Goal: Task Accomplishment & Management: Use online tool/utility

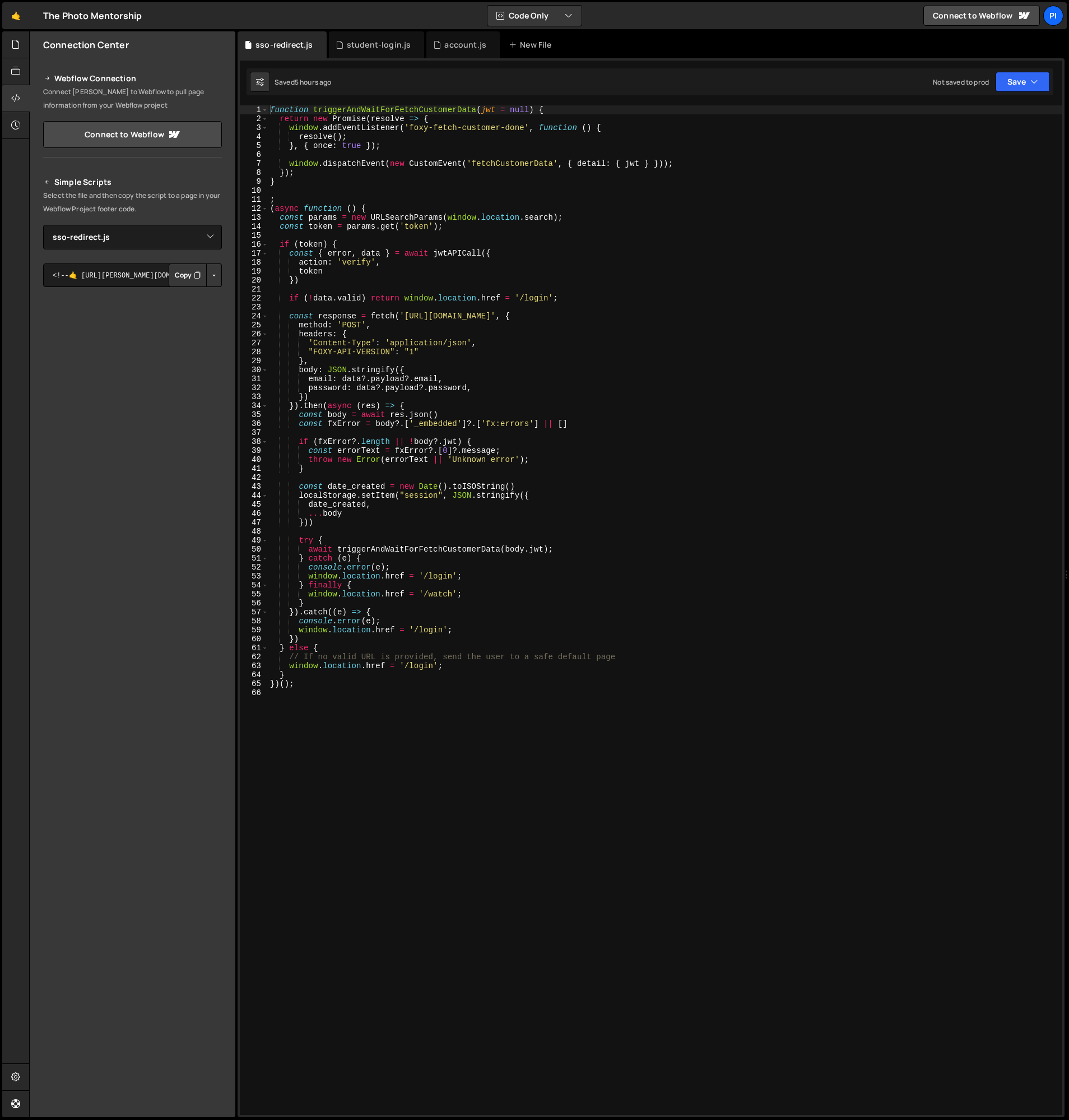
select select "47004"
click at [185, 278] on button "Copy" at bounding box center [187, 275] width 38 height 23
click at [369, 433] on div "function triggerAndWaitForFetchCustomerData ( jwt = null ) { return new Promise…" at bounding box center [665, 619] width 794 height 1028
click at [385, 515] on div "function triggerAndWaitForFetchCustomerData ( jwt = null ) { return new Promise…" at bounding box center [665, 619] width 794 height 1028
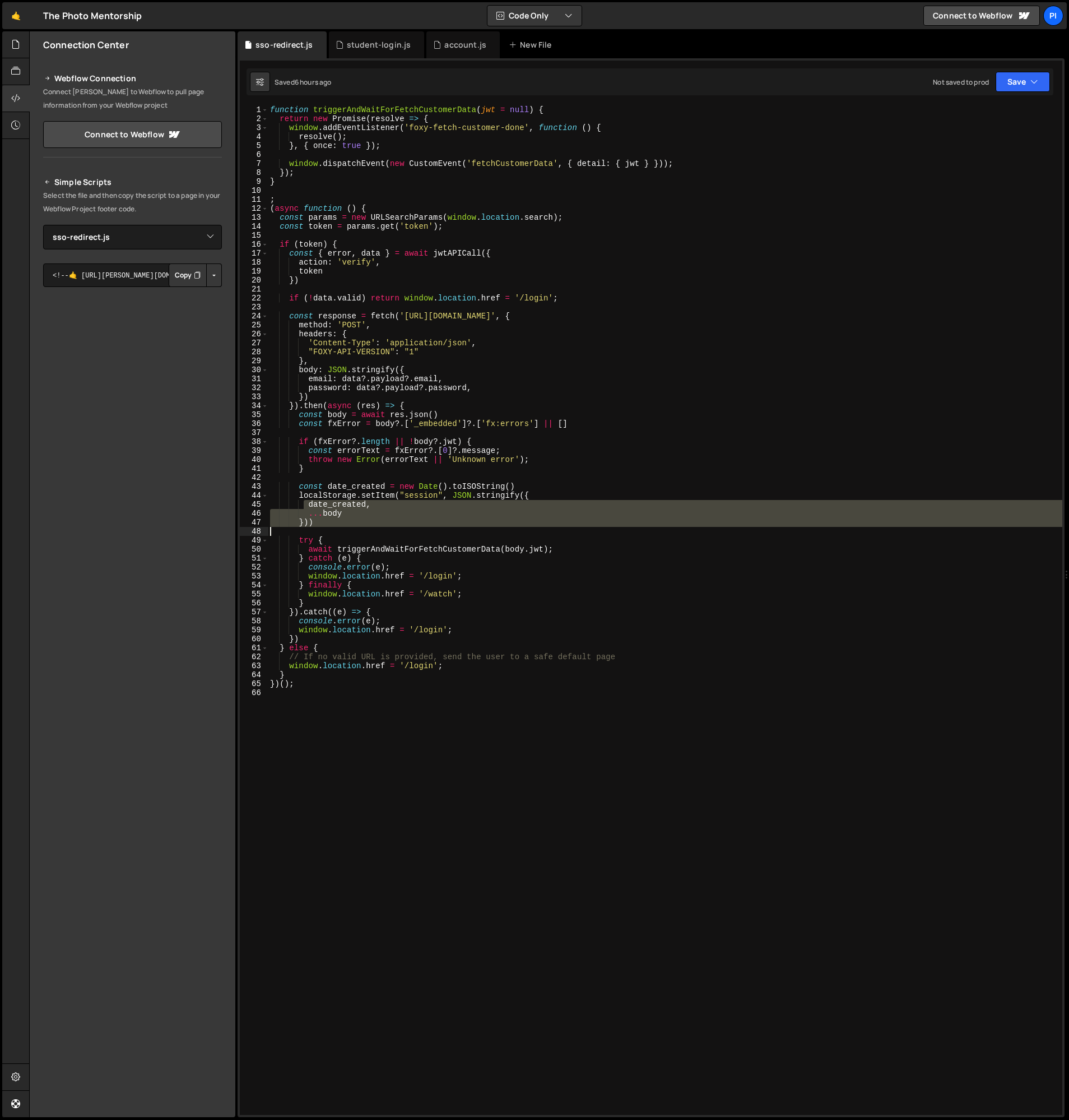
drag, startPoint x: 306, startPoint y: 504, endPoint x: 357, endPoint y: 541, distance: 63.0
click at [348, 532] on div "function triggerAndWaitForFetchCustomerData ( jwt = null ) { return new Promise…" at bounding box center [665, 619] width 794 height 1028
type textarea "}))"
click at [21, 43] on div at bounding box center [16, 44] width 27 height 27
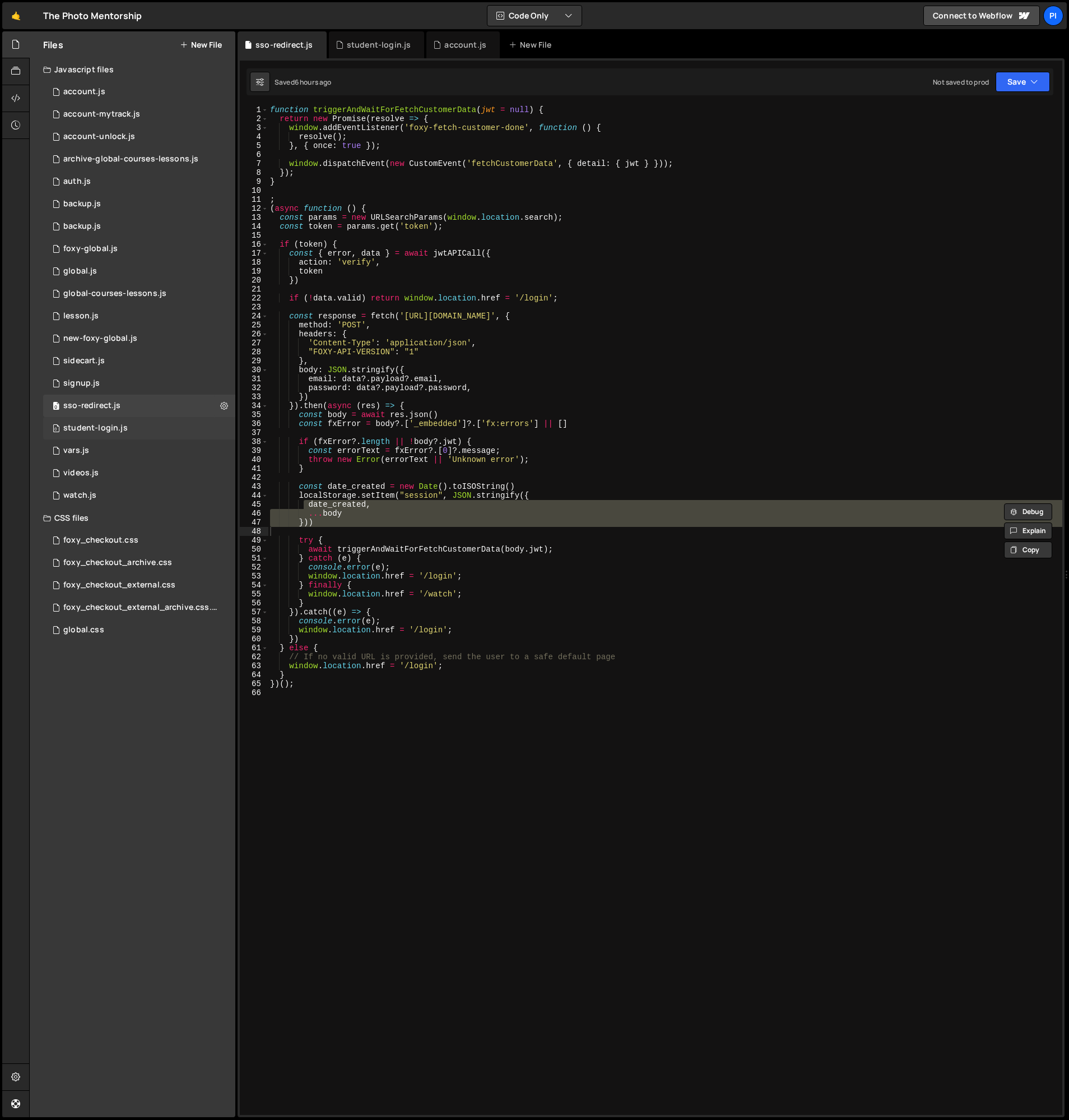
click at [100, 423] on div "student-login.js" at bounding box center [95, 428] width 64 height 10
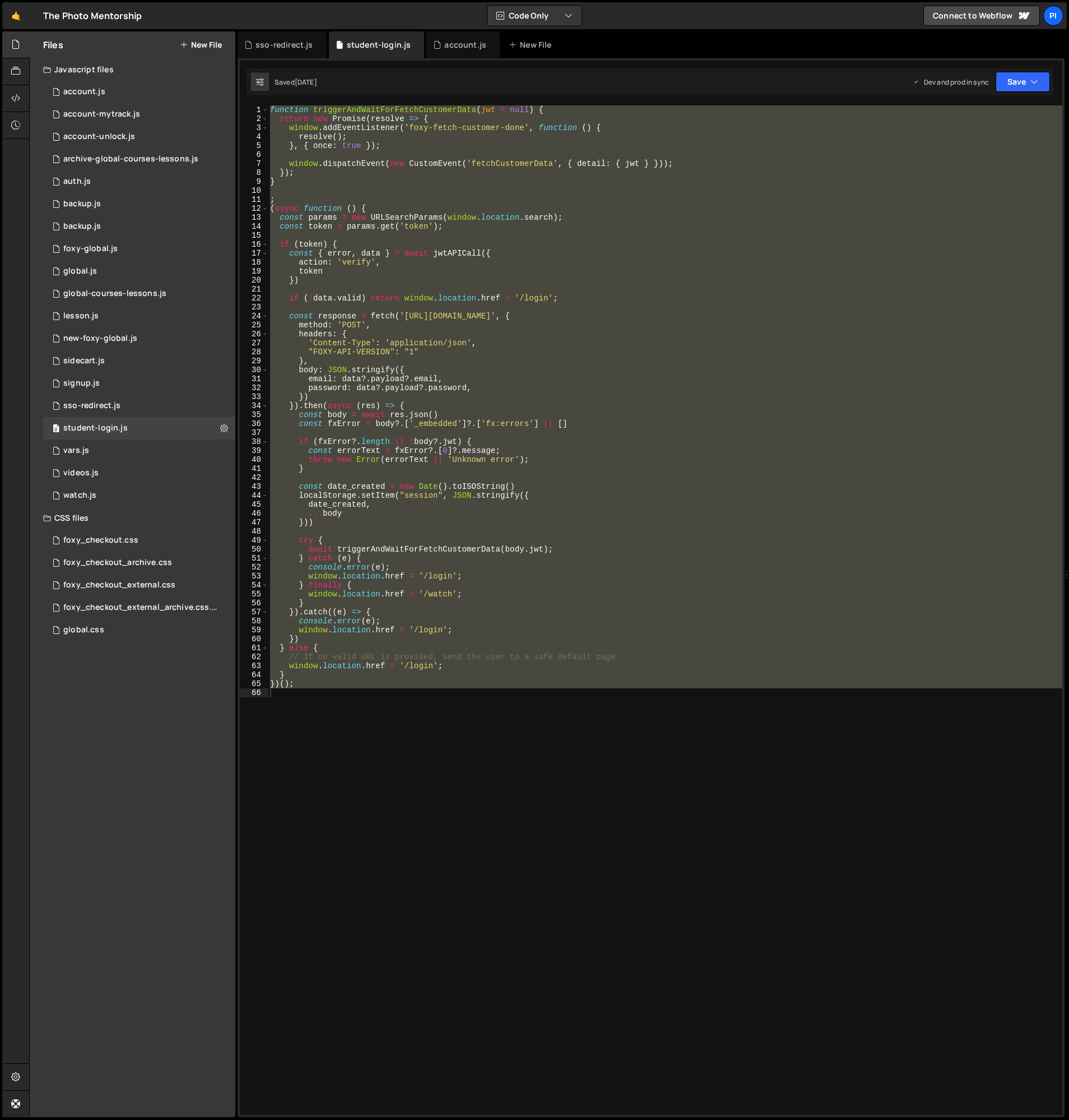
scroll to position [1, 0]
click at [352, 378] on div "function triggerAndWaitForFetchCustomerData ( jwt = null ) { return new Promise…" at bounding box center [663, 610] width 790 height 1009
type textarea "email: data?.payload?.email,"
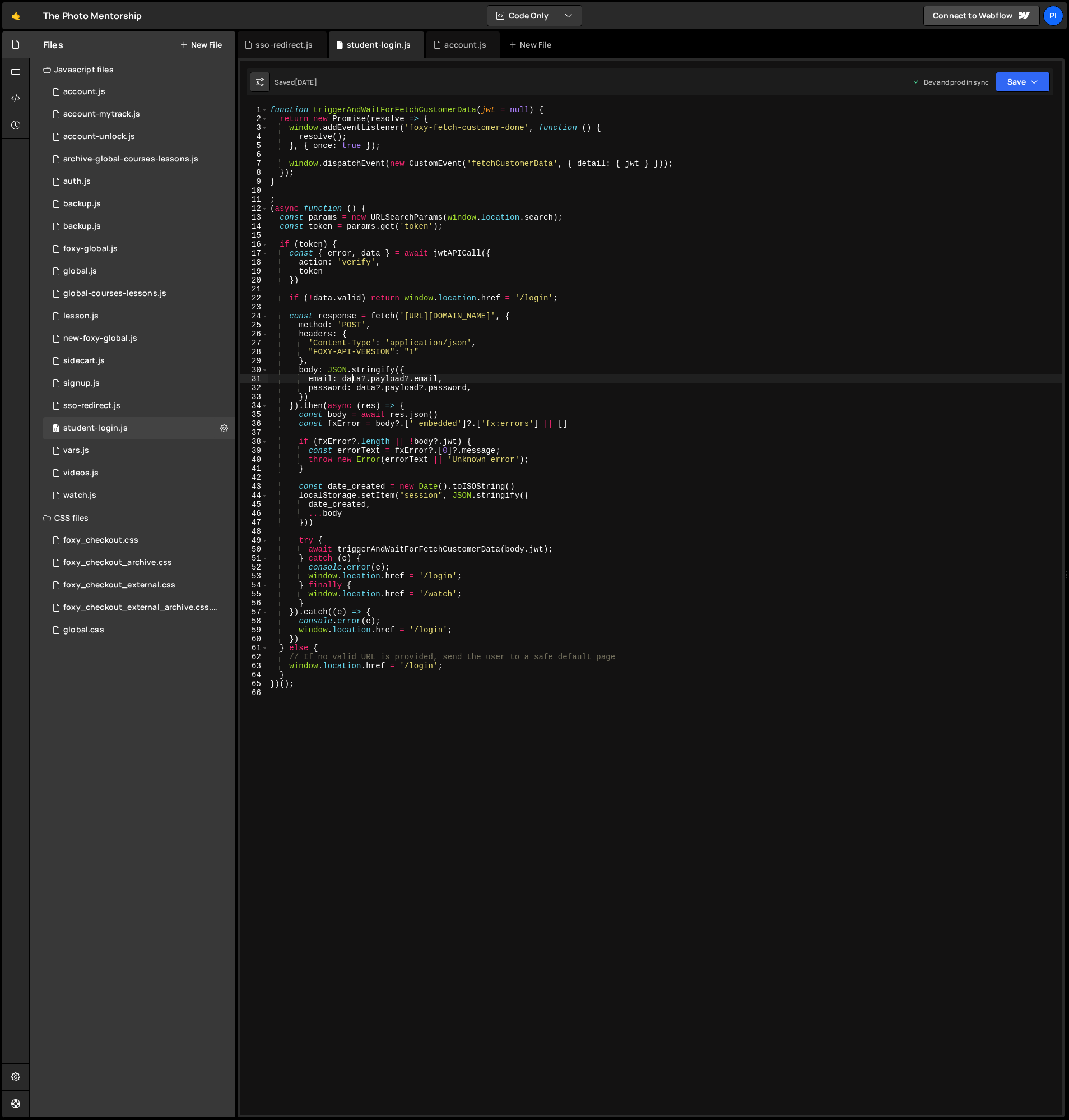
scroll to position [0, 0]
click at [122, 188] on div "0 auth.js 0" at bounding box center [139, 181] width 192 height 22
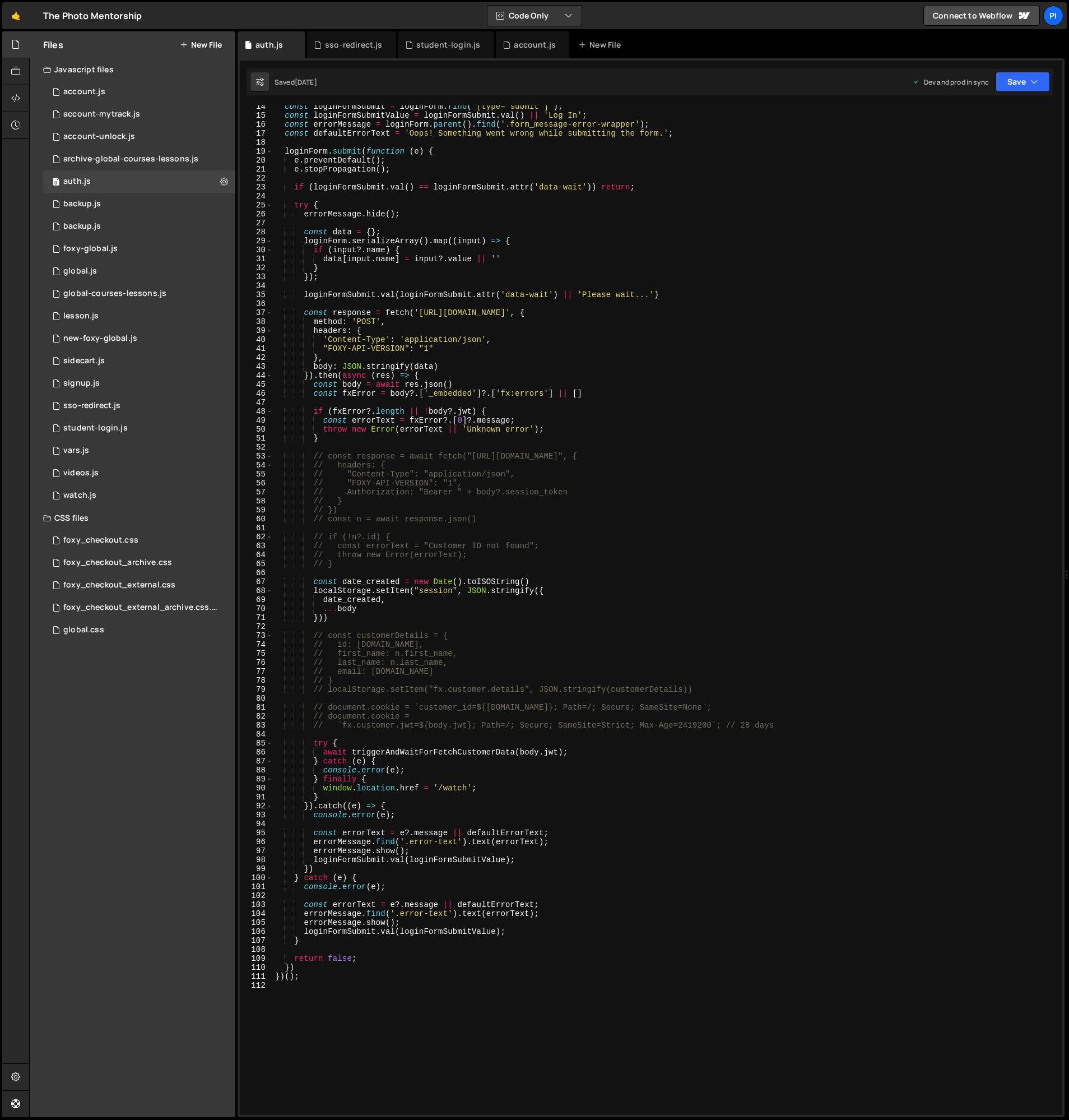
scroll to position [127, 0]
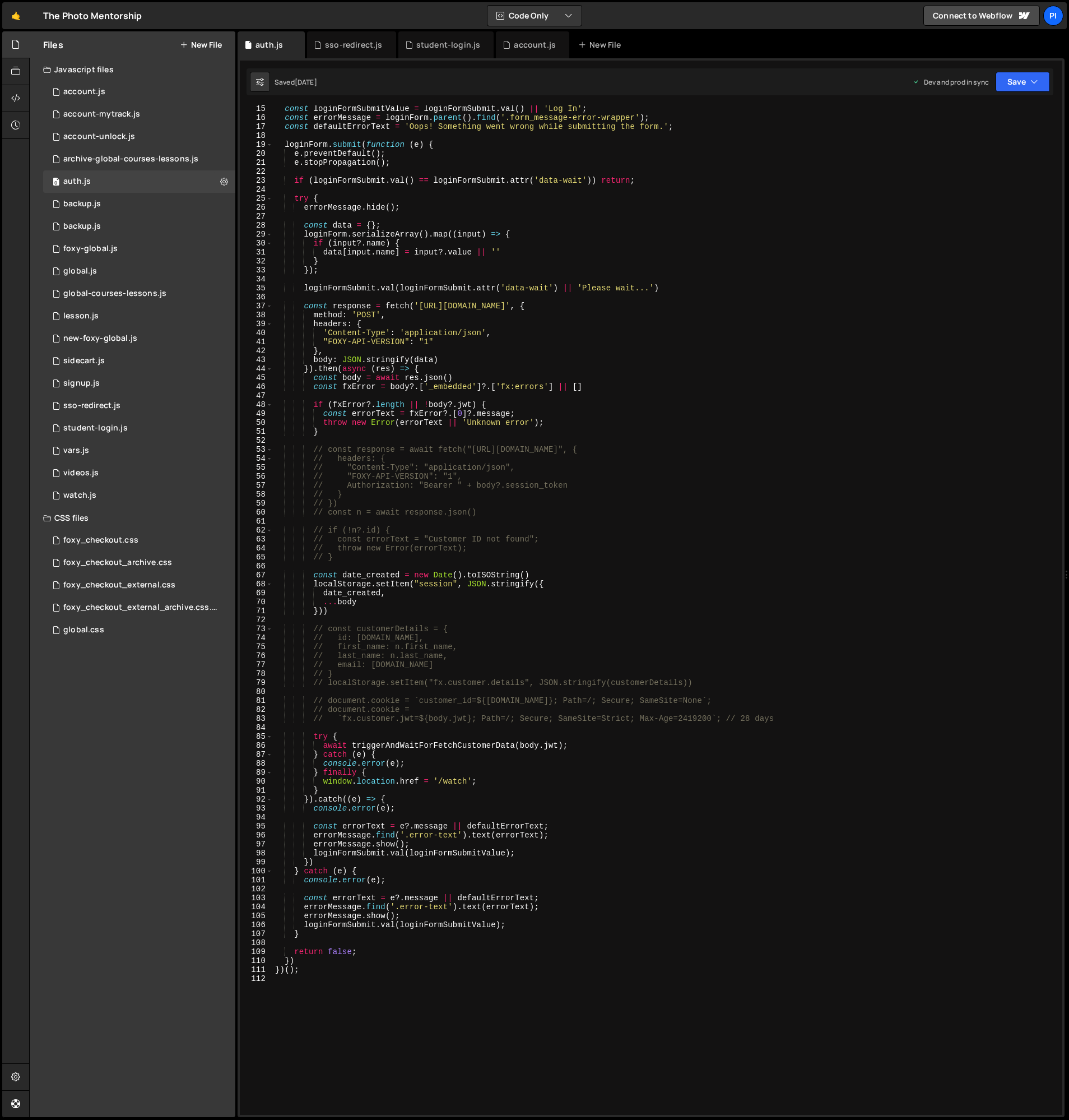
type textarea "try {"
click at [448, 195] on div "const loginFormSubmitValue = loginFormSubmit . val ( ) || 'Log In' ; const erro…" at bounding box center [666, 618] width 785 height 1028
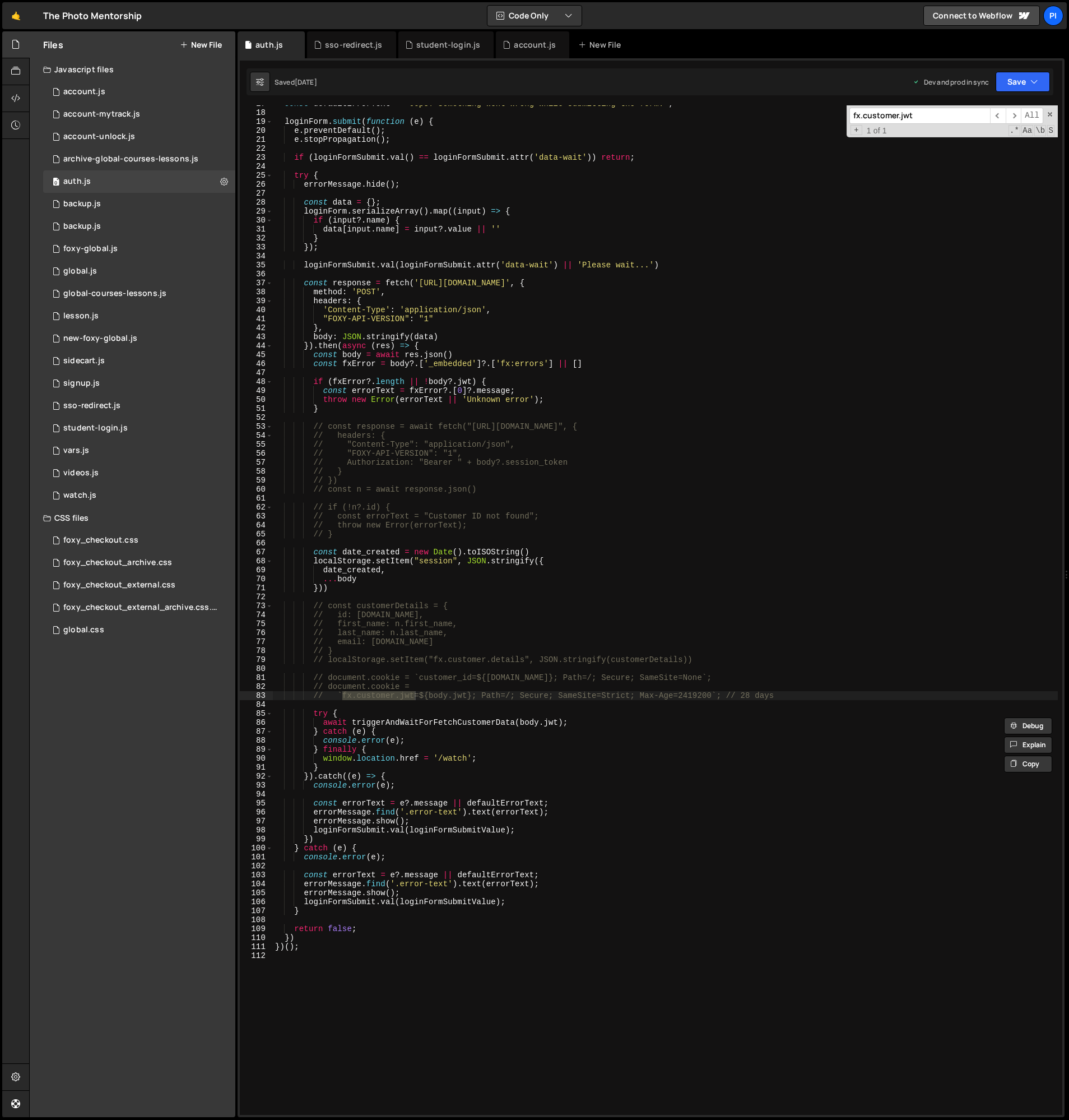
scroll to position [152, 0]
type input "fx.customer.jwt"
click at [674, 697] on div "const defaultErrorText = 'Oops! Something went wrong while submitting the form.…" at bounding box center [666, 610] width 785 height 1028
click at [702, 693] on div "const defaultErrorText = 'Oops! Something went wrong while submitting the form.…" at bounding box center [666, 610] width 785 height 1028
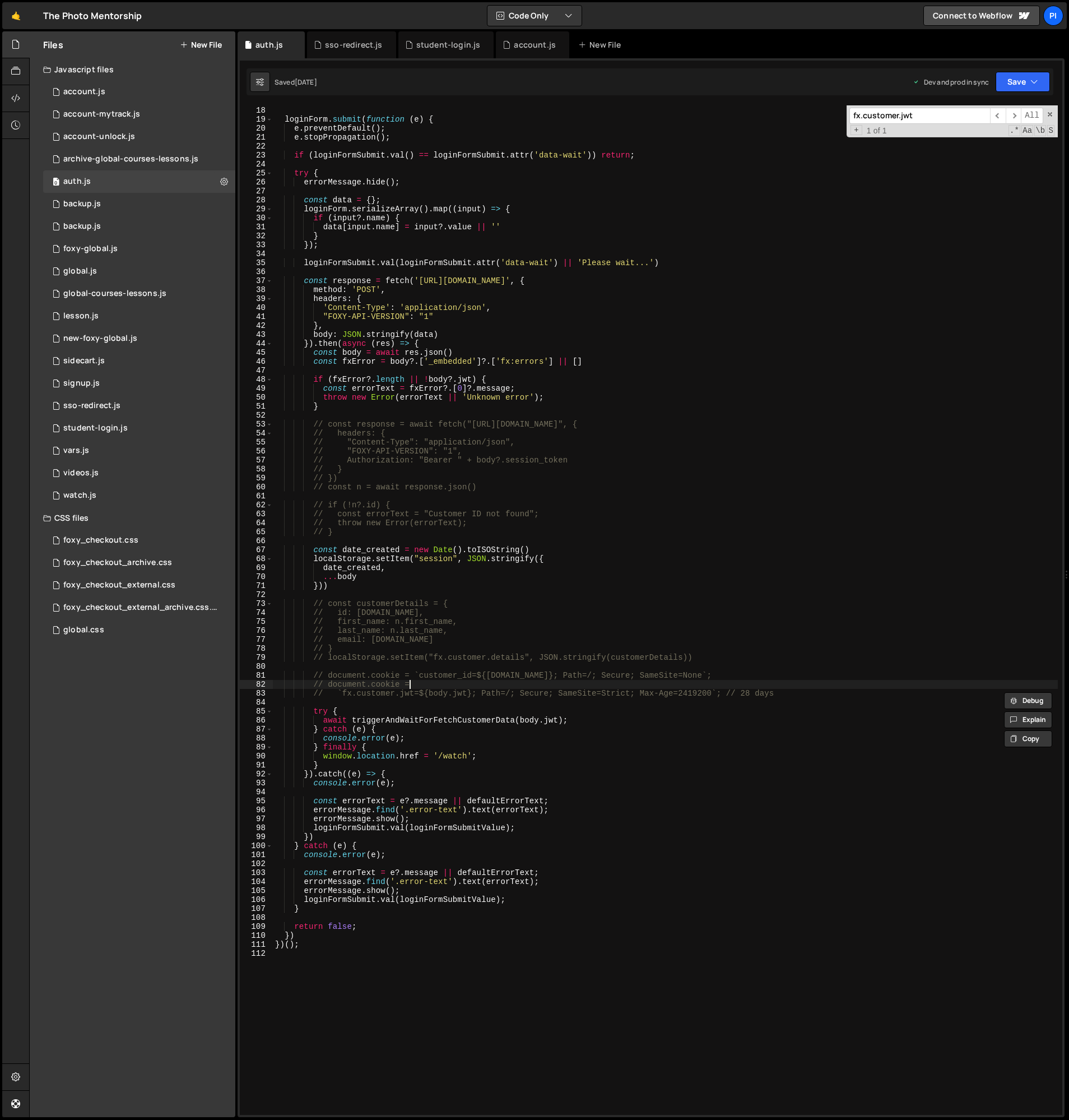
click at [713, 689] on div "const defaultErrorText = 'Oops! Something went wrong while submitting the form.…" at bounding box center [666, 610] width 785 height 1028
click at [312, 687] on div "const defaultErrorText = 'Oops! Something went wrong while submitting the form.…" at bounding box center [666, 610] width 785 height 1028
click at [793, 697] on div "const defaultErrorText = 'Oops! Something went wrong while submitting the form.…" at bounding box center [666, 610] width 785 height 1028
type textarea "// document.cookie = // `fx.customer.jwt=${body.jwt}; Path=/; Secure; SameSite=…"
click at [349, 252] on div "const defaultErrorText = 'Oops! Something went wrong while submitting the form.…" at bounding box center [666, 610] width 785 height 1028
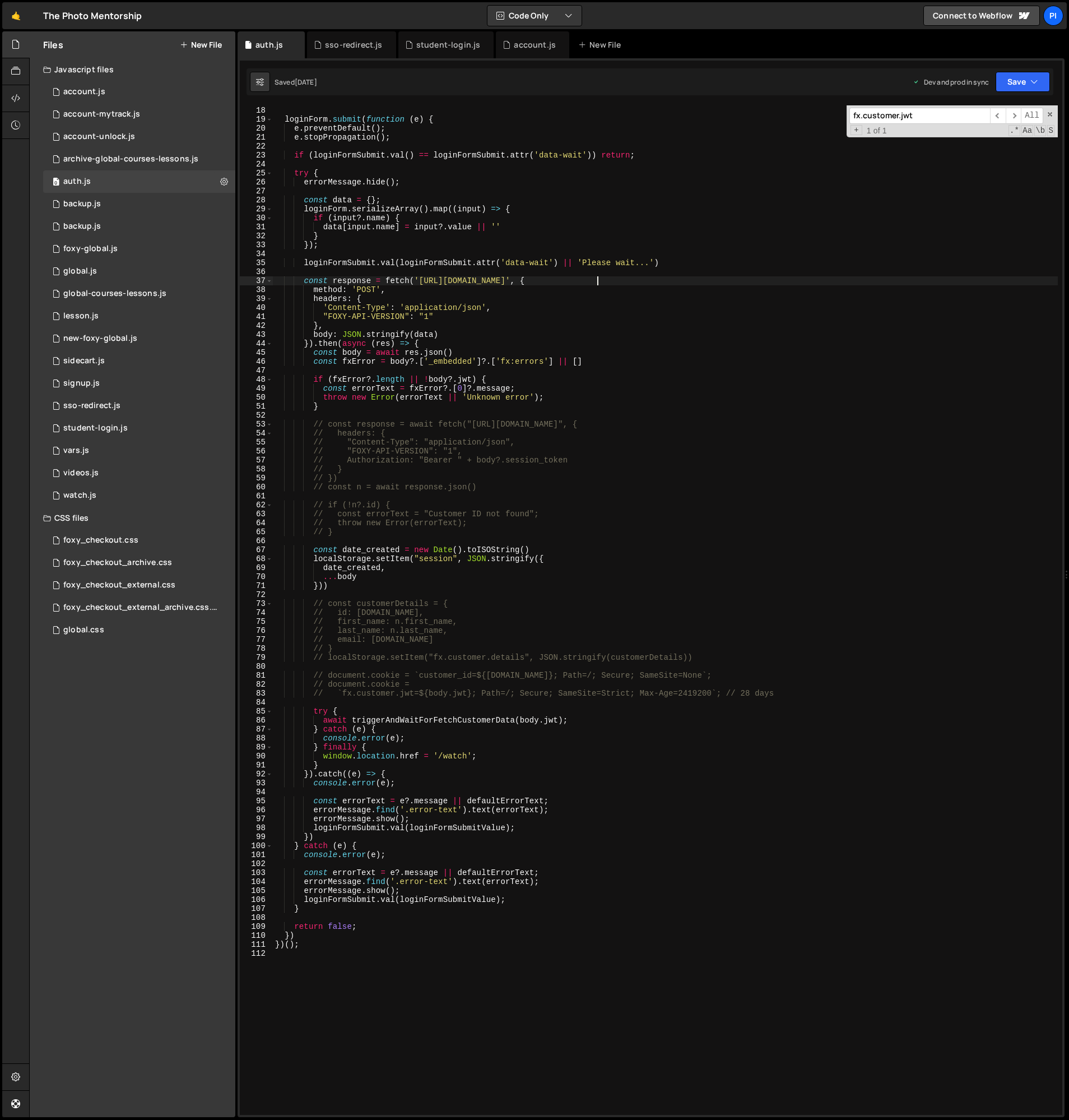
click at [599, 278] on div "const defaultErrorText = 'Oops! Something went wrong while submitting the form.…" at bounding box center [666, 610] width 785 height 1028
type textarea "const response = fetch('[URL][DOMAIN_NAME]', {"
click at [633, 284] on div "const defaultErrorText = 'Oops! Something went wrong while submitting the form.…" at bounding box center [666, 610] width 785 height 1028
click at [301, 283] on div "const defaultErrorText = 'Oops! Something went wrong while submitting the form.…" at bounding box center [666, 610] width 785 height 1028
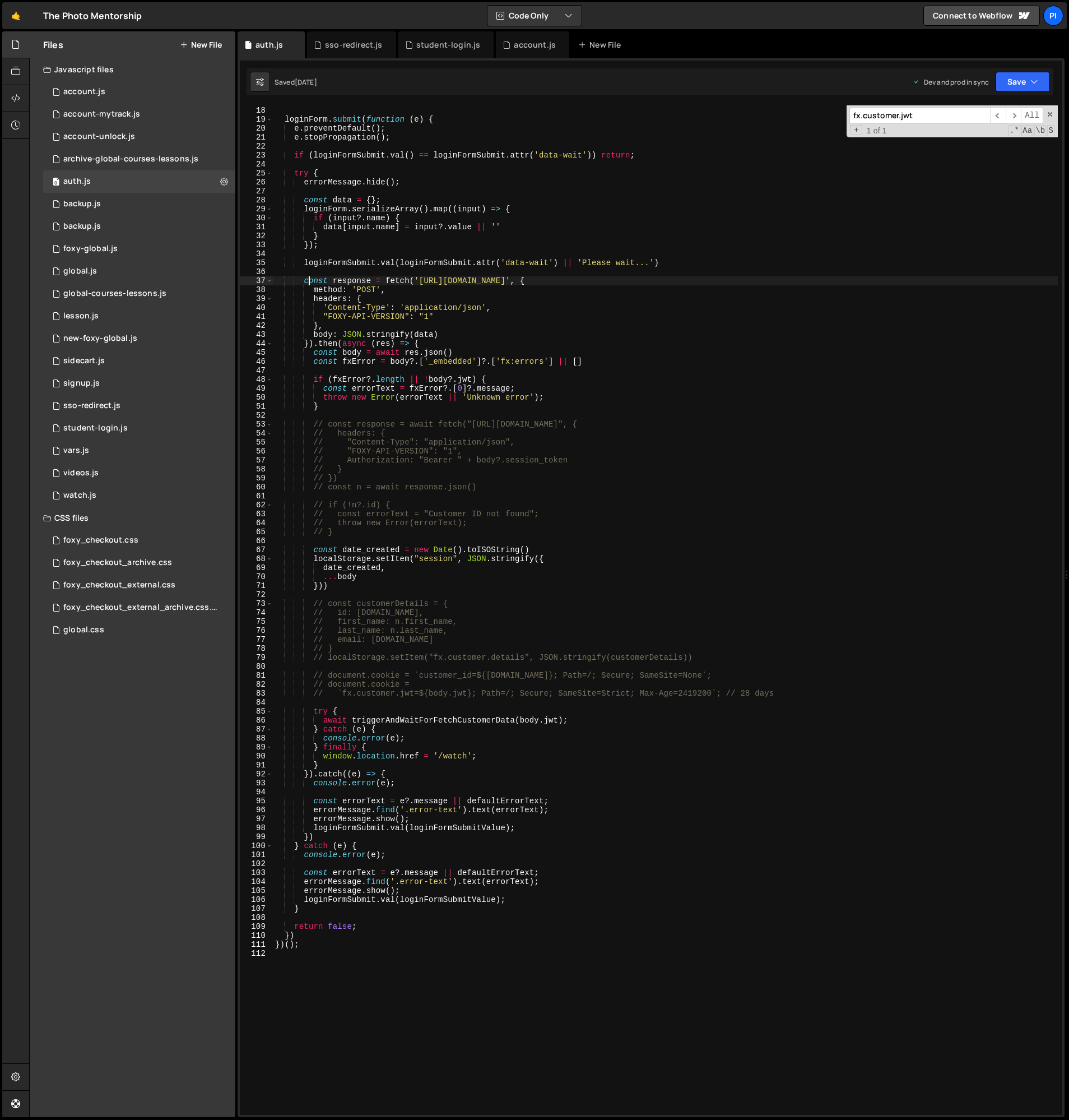
click at [307, 284] on div "const defaultErrorText = 'Oops! Something went wrong while submitting the form.…" at bounding box center [666, 610] width 785 height 1028
click at [429, 48] on div "student-login.js" at bounding box center [448, 45] width 64 height 11
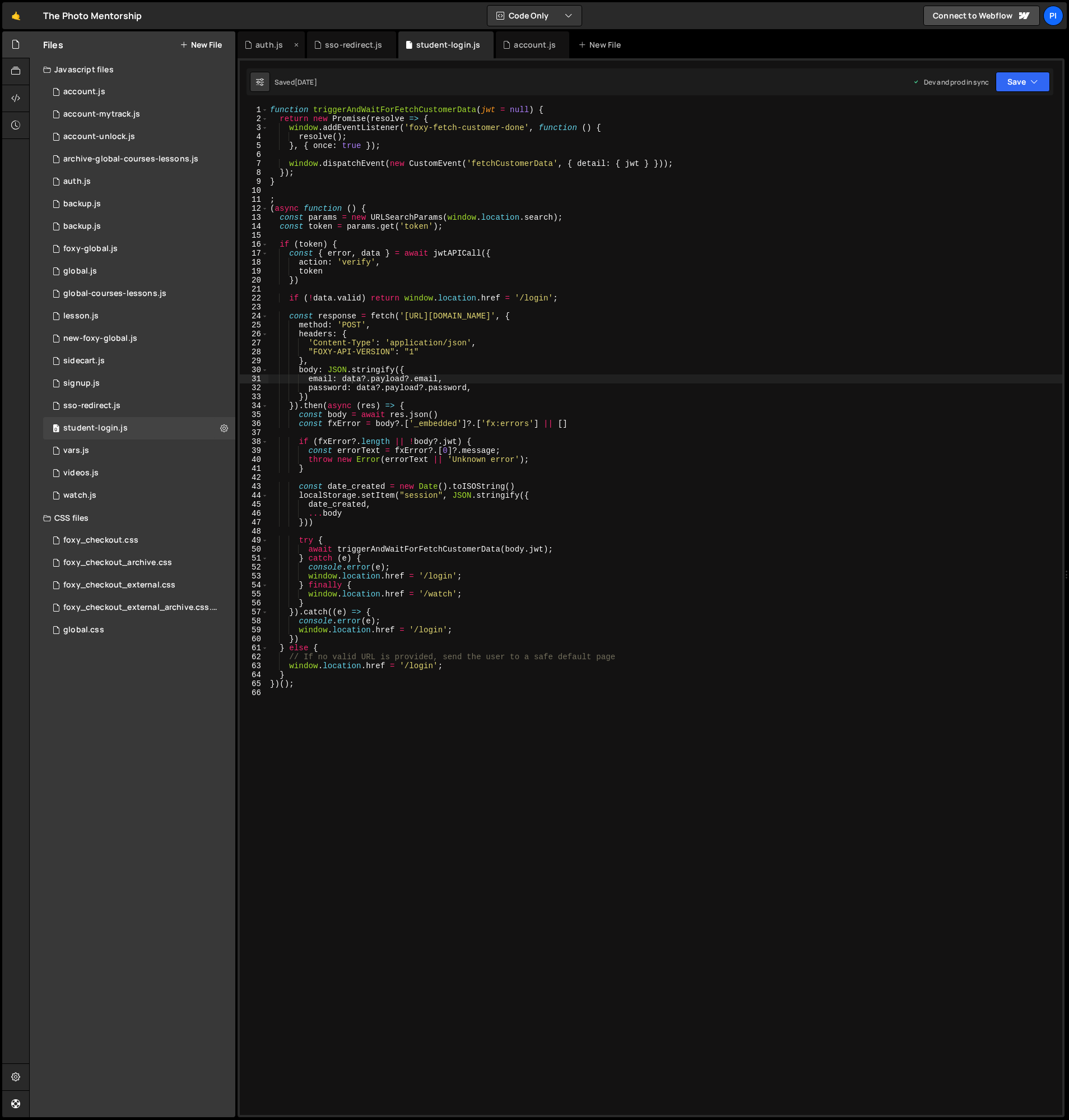
click at [251, 50] on icon at bounding box center [248, 45] width 8 height 11
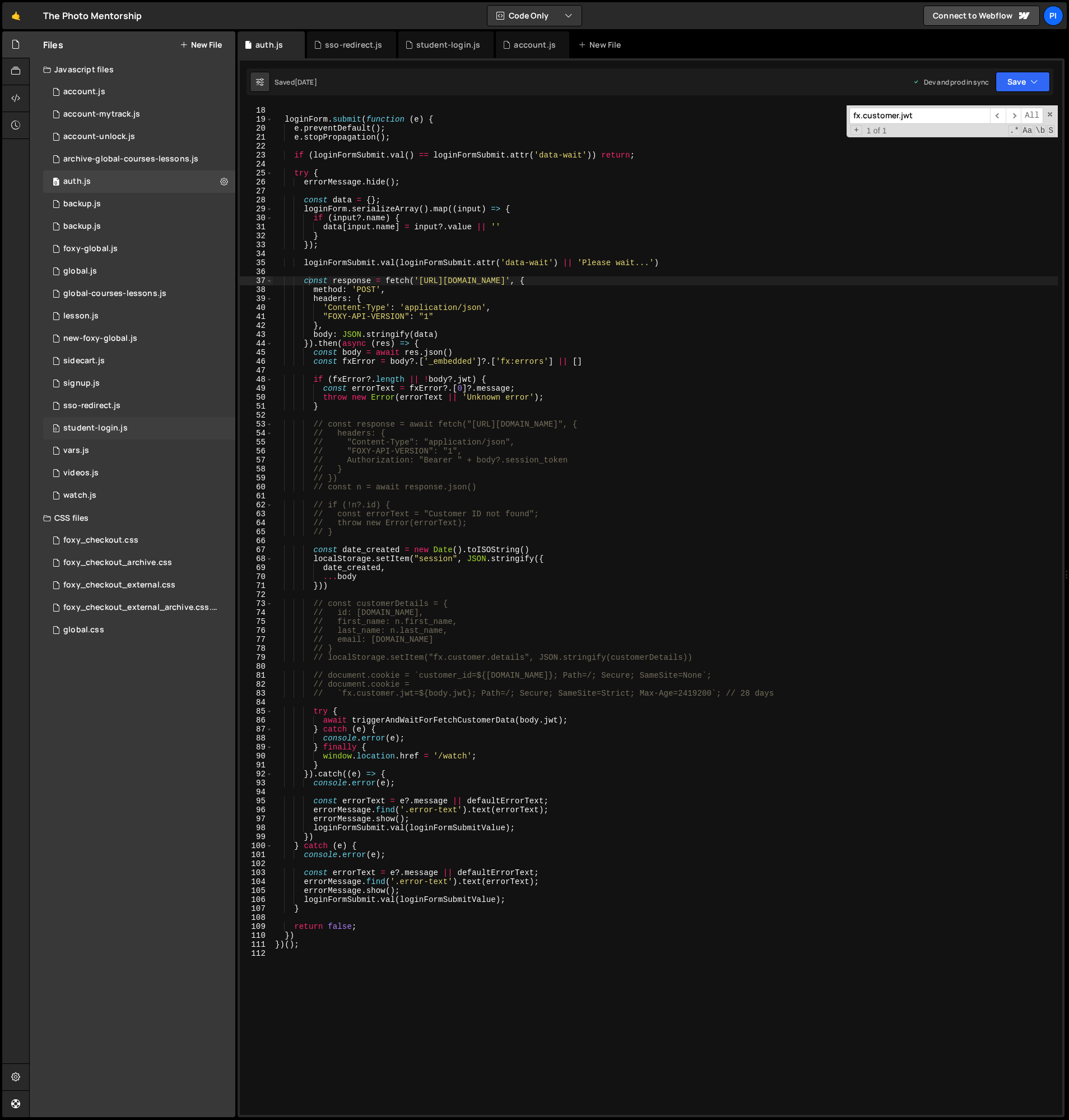
click at [97, 423] on div "student-login.js" at bounding box center [95, 428] width 64 height 10
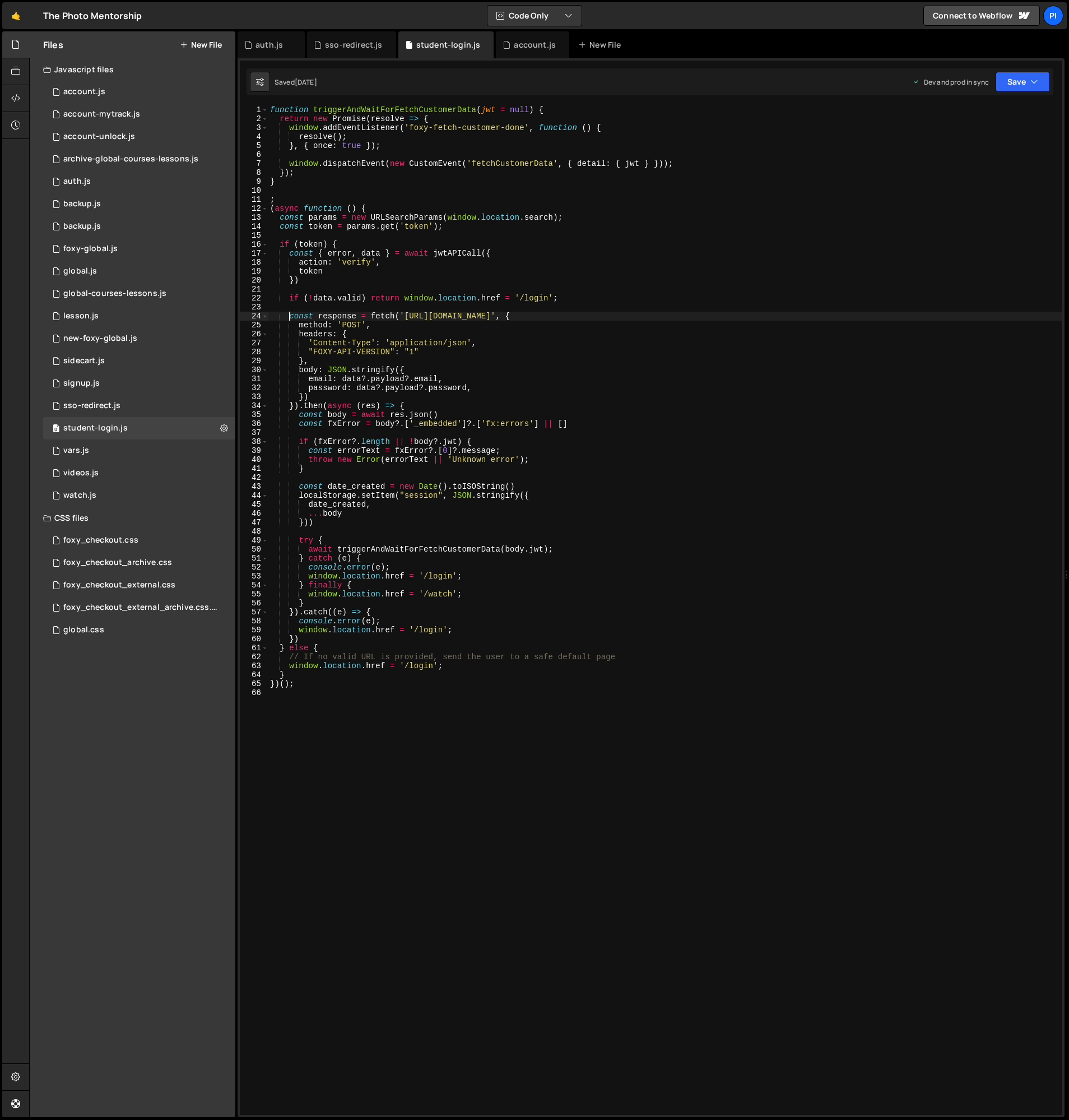
click at [290, 316] on div "function triggerAndWaitForFetchCustomerData ( jwt = null ) { return new Promise…" at bounding box center [665, 619] width 794 height 1028
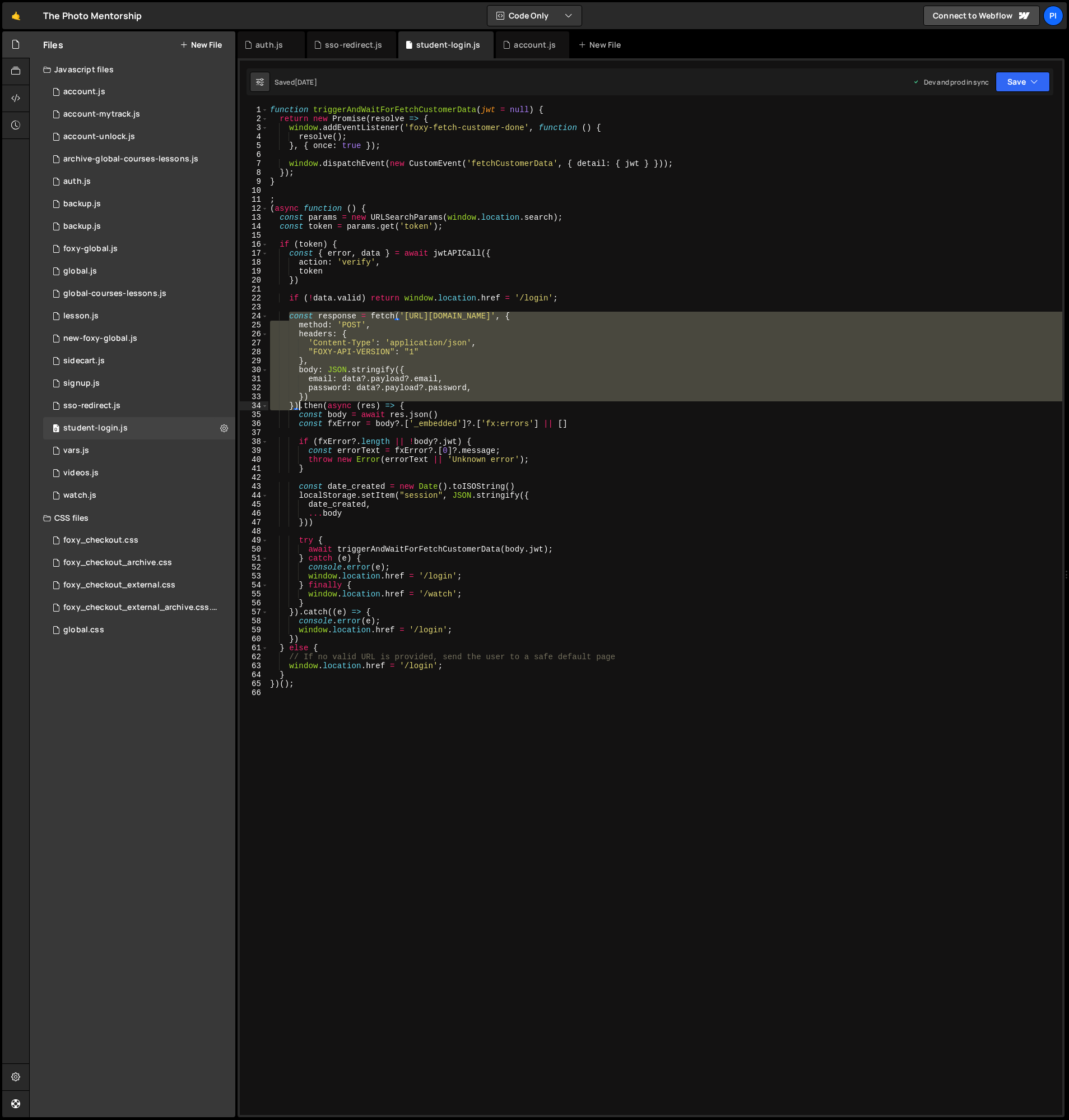
click at [299, 406] on div "function triggerAndWaitForFetchCustomerData ( jwt = null ) { return new Promise…" at bounding box center [665, 619] width 794 height 1028
click at [331, 315] on div "function triggerAndWaitForFetchCustomerData ( jwt = null ) { return new Promise…" at bounding box center [665, 610] width 794 height 1009
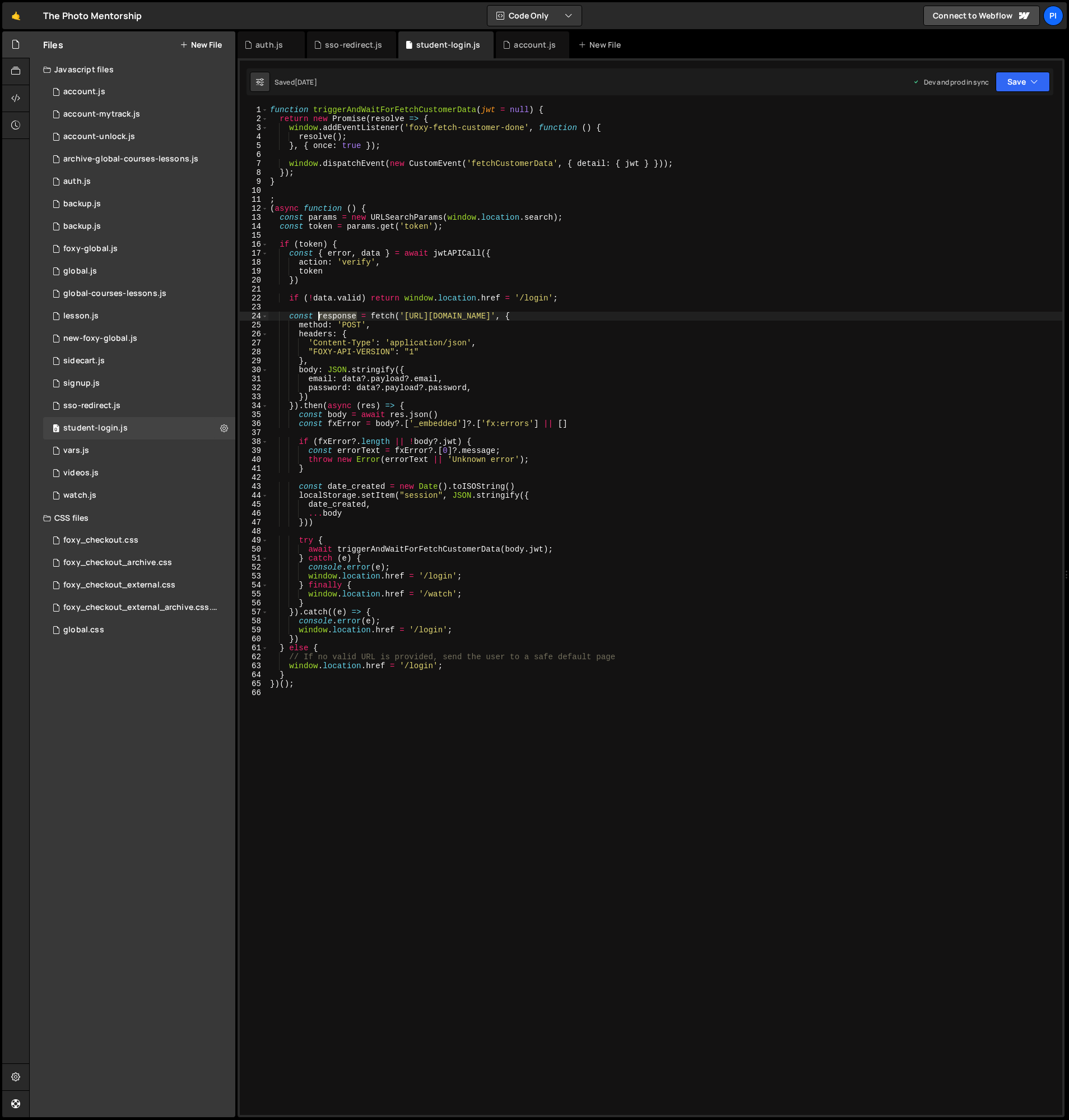
click at [331, 315] on div "function triggerAndWaitForFetchCustomerData ( jwt = null ) { return new Promise…" at bounding box center [665, 619] width 794 height 1028
click at [460, 318] on div "function triggerAndWaitForFetchCustomerData ( jwt = null ) { return new Promise…" at bounding box center [665, 619] width 794 height 1028
click at [529, 319] on div "function triggerAndWaitForFetchCustomerData ( jwt = null ) { return new Promise…" at bounding box center [665, 619] width 794 height 1028
click at [435, 362] on div "function triggerAndWaitForFetchCustomerData ( jwt = null ) { return new Promise…" at bounding box center [665, 619] width 794 height 1028
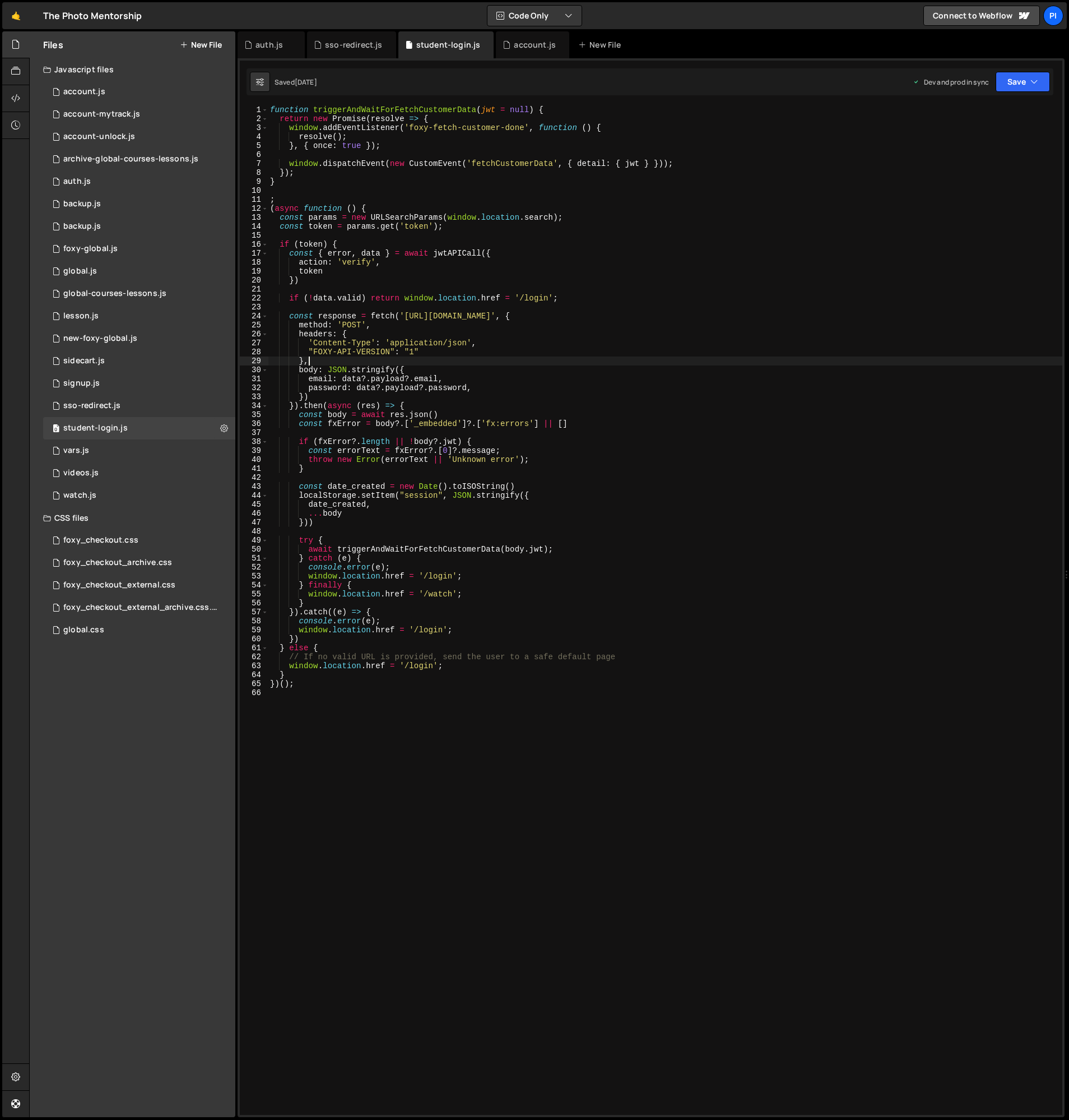
click at [429, 371] on div "function triggerAndWaitForFetchCustomerData ( jwt = null ) { return new Promise…" at bounding box center [665, 619] width 794 height 1028
click at [413, 264] on div "function triggerAndWaitForFetchCustomerData ( jwt = null ) { return new Promise…" at bounding box center [665, 619] width 794 height 1028
click at [452, 254] on div "function triggerAndWaitForFetchCustomerData ( jwt = null ) { return new Promise…" at bounding box center [665, 619] width 794 height 1028
type textarea "const { error, data } = await jwtAPICall({"
click at [452, 254] on div "function triggerAndWaitForFetchCustomerData ( jwt = null ) { return new Promise…" at bounding box center [665, 619] width 794 height 1028
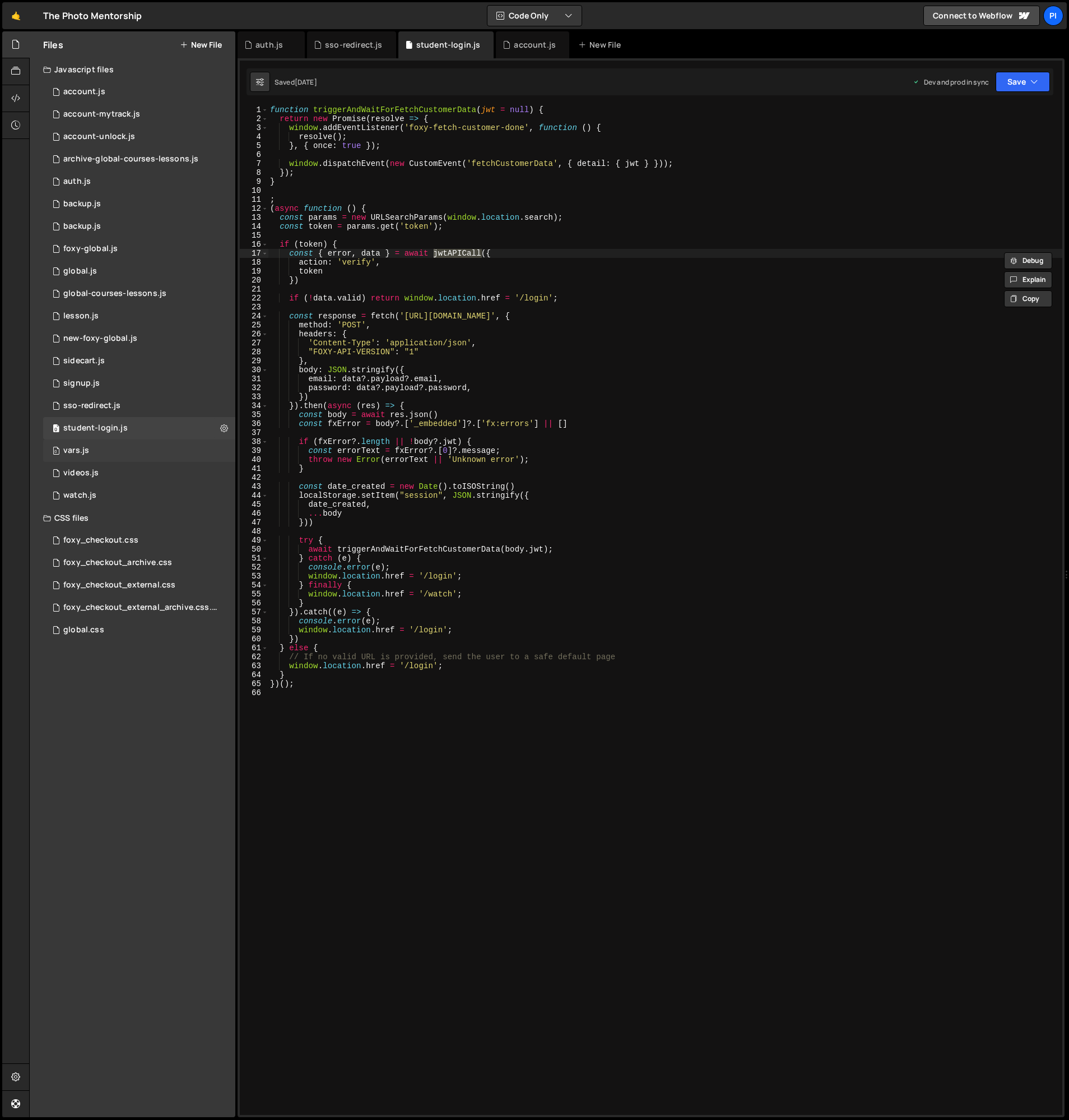
click at [121, 452] on div "0 vars.js 0" at bounding box center [139, 450] width 192 height 22
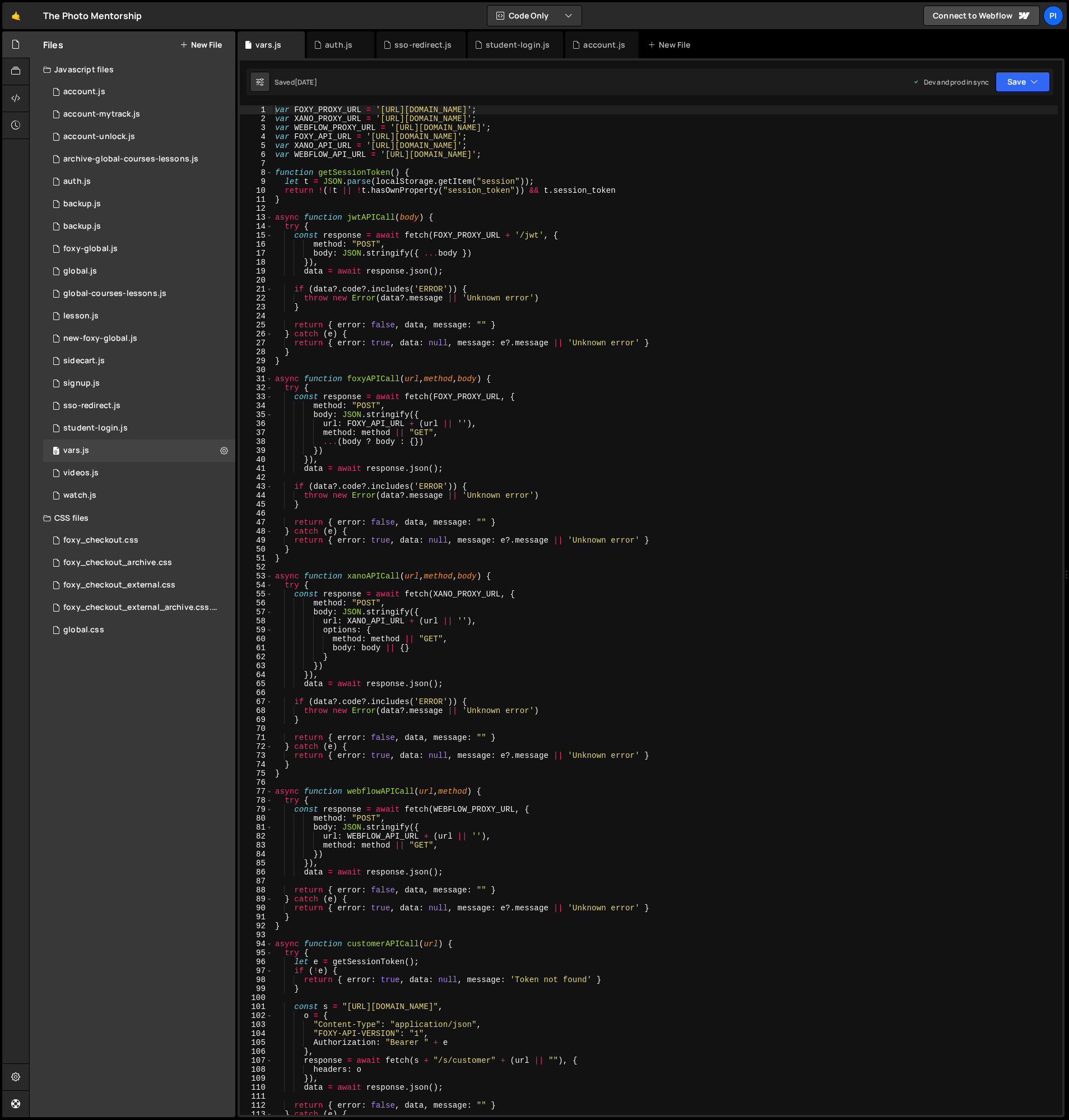
click at [276, 219] on div "var FOXY_PROXY_URL = '[URL][DOMAIN_NAME]' ; var XANO_PROXY_URL = '[URL][DOMAIN_…" at bounding box center [666, 619] width 785 height 1028
click at [285, 361] on div "var FOXY_PROXY_URL = '[URL][DOMAIN_NAME]' ; var XANO_PROXY_URL = '[URL][DOMAIN_…" at bounding box center [666, 619] width 785 height 1028
type textarea "} }"
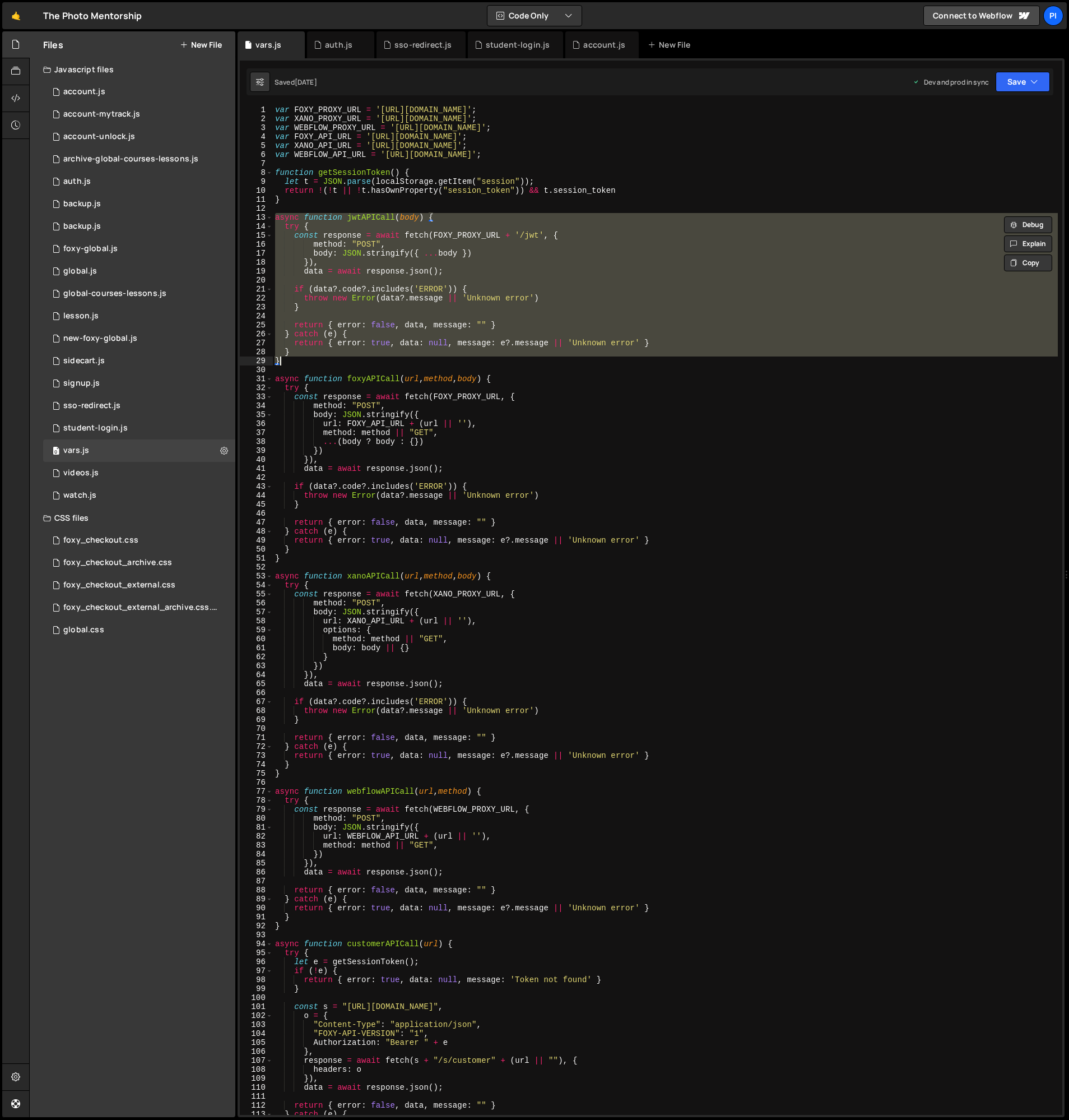
click at [535, 319] on div "var FOXY_PROXY_URL = '[URL][DOMAIN_NAME]' ; var XANO_PROXY_URL = '[URL][DOMAIN_…" at bounding box center [666, 610] width 785 height 1009
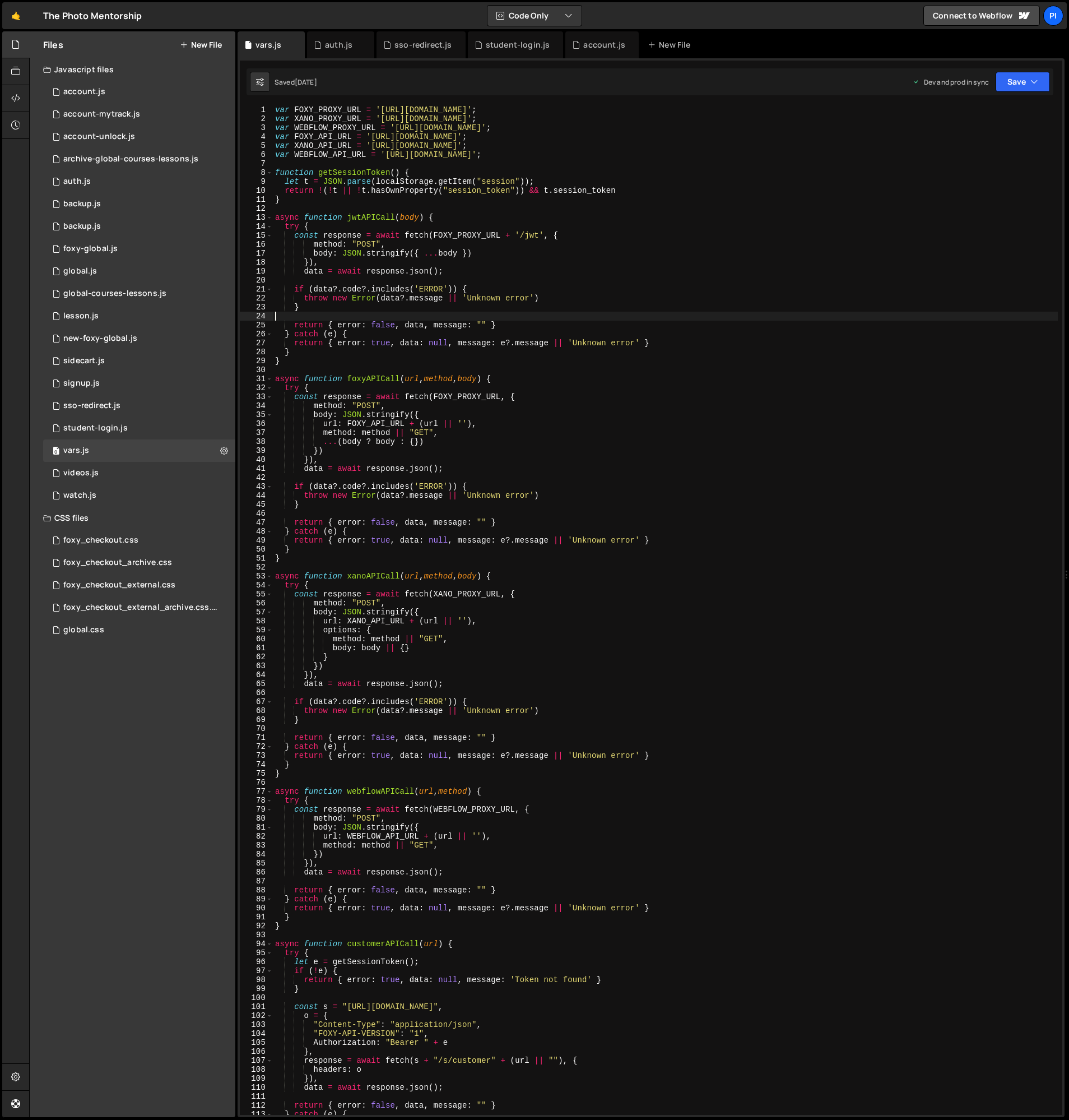
click at [656, 324] on div "var FOXY_PROXY_URL = '[URL][DOMAIN_NAME]' ; var XANO_PROXY_URL = '[URL][DOMAIN_…" at bounding box center [666, 619] width 785 height 1028
click at [862, 286] on div "var FOXY_PROXY_URL = '[URL][DOMAIN_NAME]' ; var XANO_PROXY_URL = '[URL][DOMAIN_…" at bounding box center [666, 619] width 785 height 1028
type textarea "if (data?.code?.includes('ERROR')) {"
click at [18, 100] on icon at bounding box center [16, 98] width 9 height 13
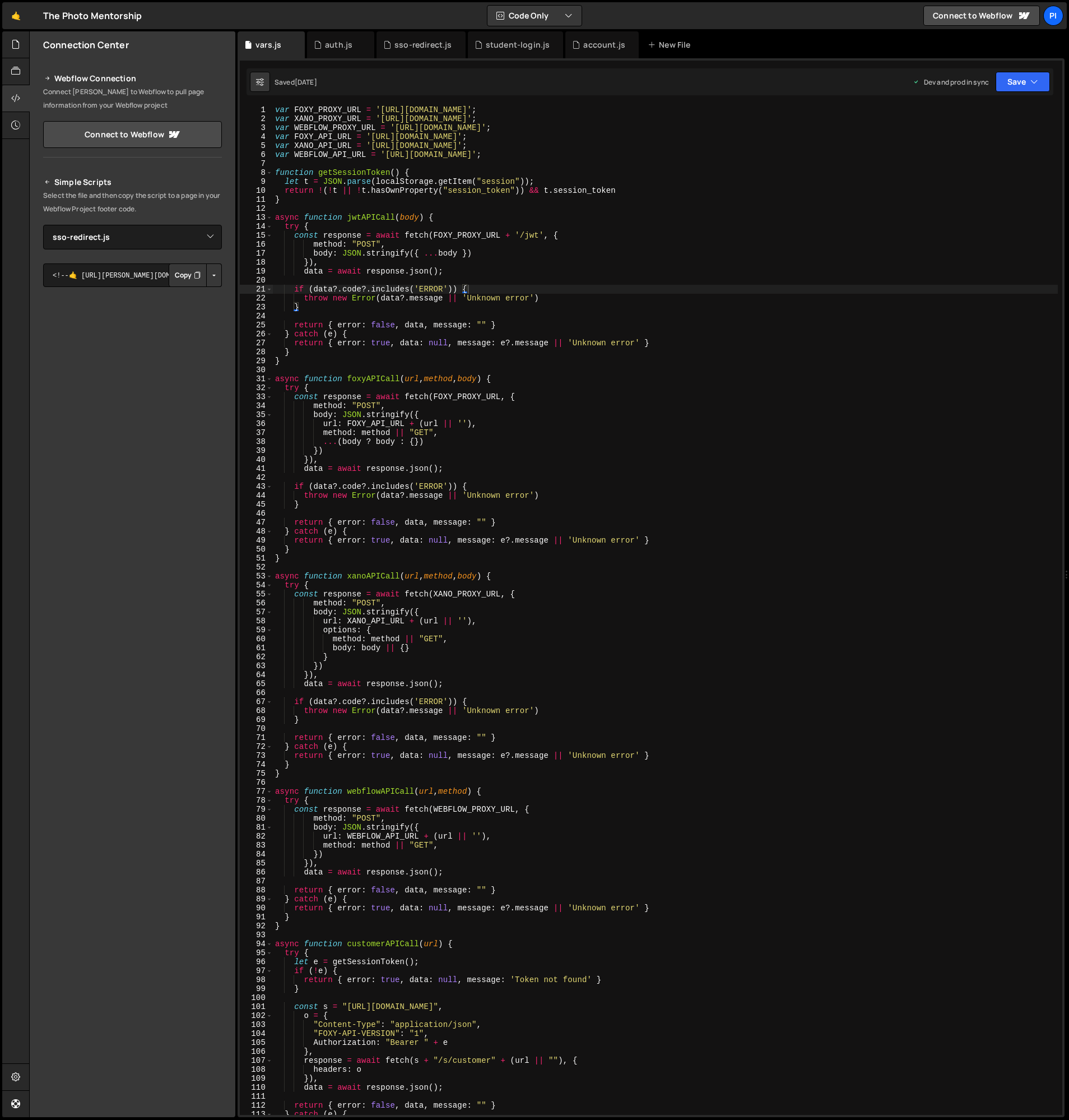
click at [214, 276] on button "Button group with nested dropdown" at bounding box center [214, 275] width 16 height 23
click at [150, 275] on textarea "<!--🤙 [URL][PERSON_NAME][DOMAIN_NAME]> <script>document.addEventListener("DOMCo…" at bounding box center [133, 275] width 179 height 23
click at [183, 275] on button "Copy" at bounding box center [187, 275] width 38 height 23
click at [179, 230] on select "Select File account.js account-mytrack.js account-unlock.js archive-global-cour…" at bounding box center [133, 237] width 179 height 25
click at [13, 51] on div at bounding box center [16, 44] width 27 height 27
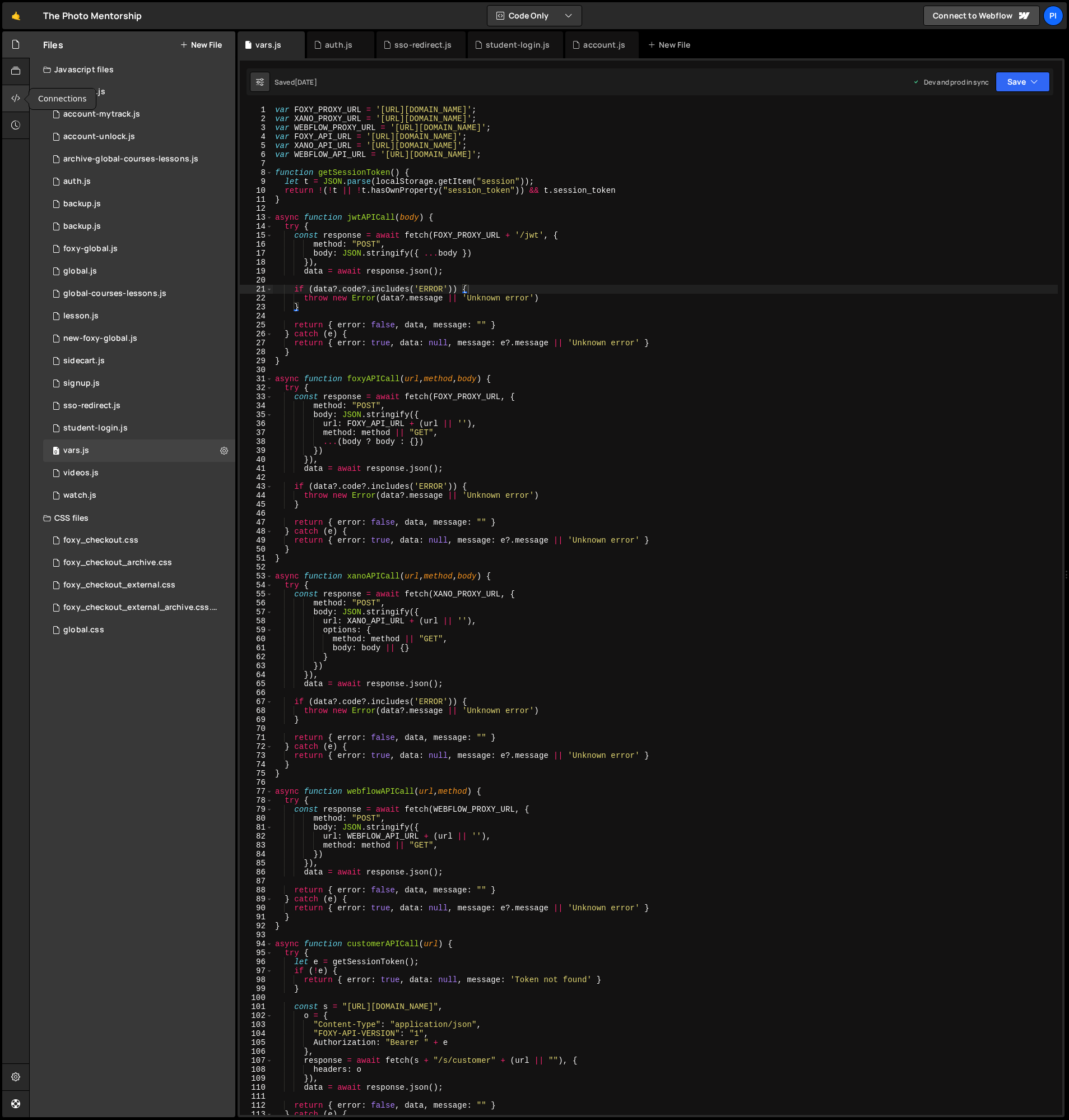
click at [18, 102] on icon at bounding box center [16, 98] width 9 height 13
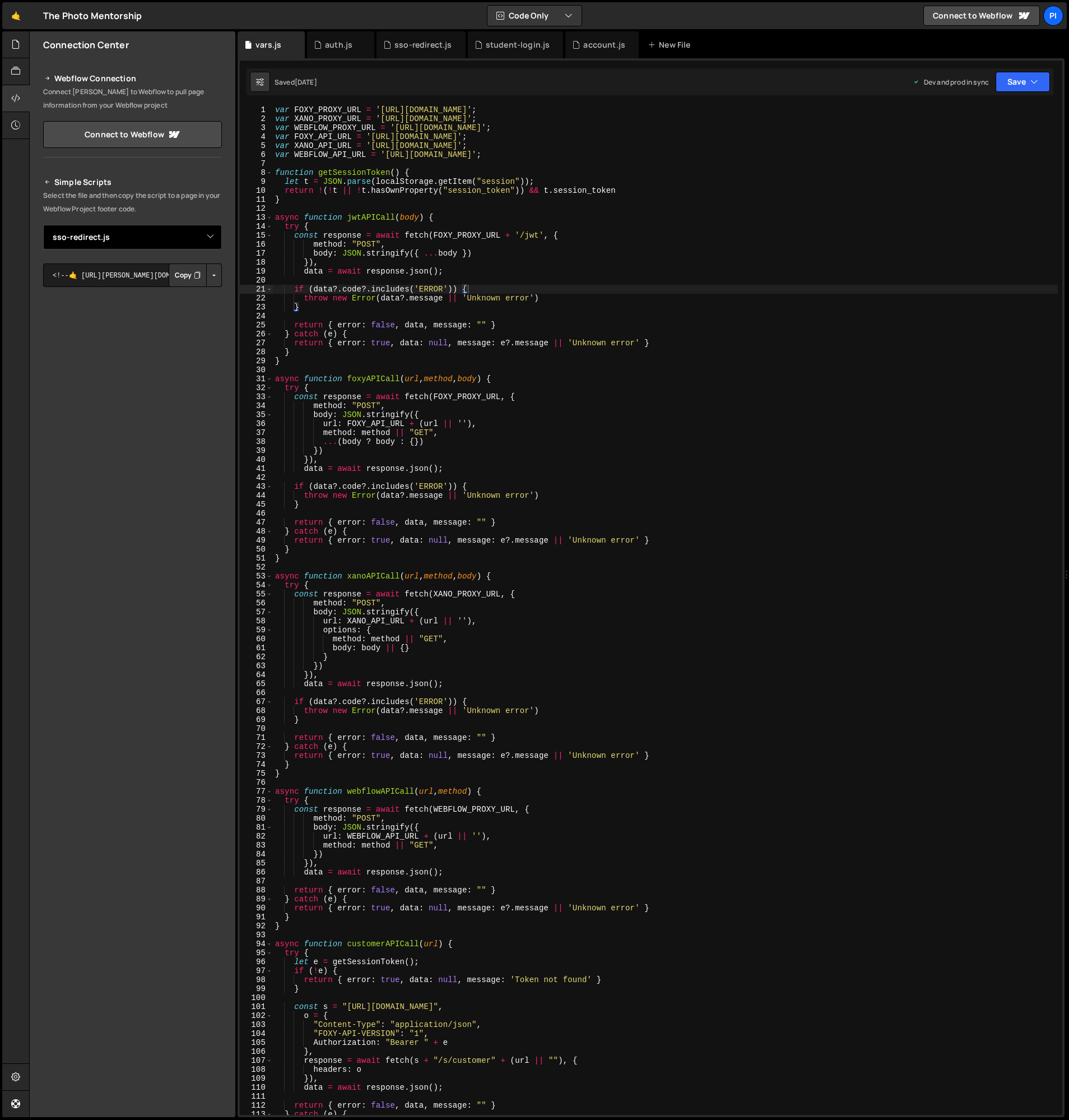
click at [113, 233] on select "Select File account.js account-mytrack.js account-unlock.js archive-global-cour…" at bounding box center [133, 237] width 179 height 25
click at [181, 278] on button "Copy" at bounding box center [187, 275] width 38 height 23
